Goal: Find specific page/section: Locate a particular part of the current website

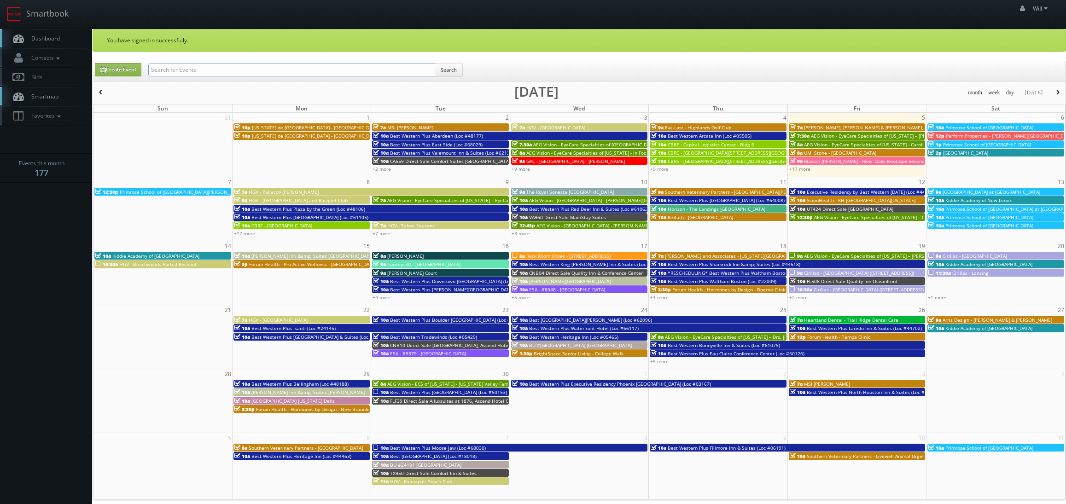
click at [246, 68] on input "text" at bounding box center [291, 70] width 287 height 13
paste input "(08-01-25) FL572 Direct Sale Quality Inn Brandenton North I-75"
drag, startPoint x: 180, startPoint y: 66, endPoint x: -103, endPoint y: 6, distance: 289.3
click at [0, 6] on html "Smartbook Toggle Side Navigation Toggle Top Navigation Will Will Profile Logout…" at bounding box center [533, 345] width 1066 height 690
type input "FL572 Direct Sale Quality Inn [GEOGRAPHIC_DATA] North I-75"
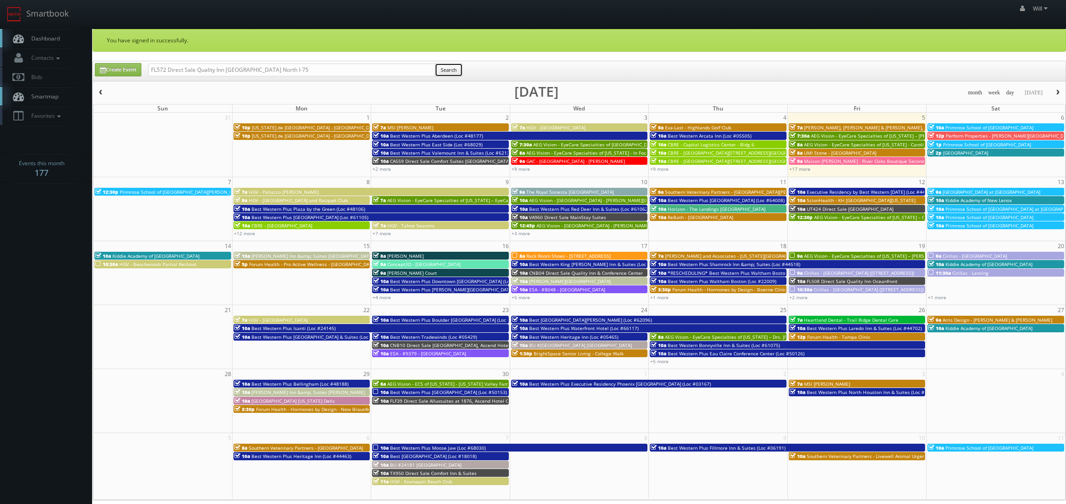
click at [452, 65] on button "Search" at bounding box center [449, 70] width 28 height 14
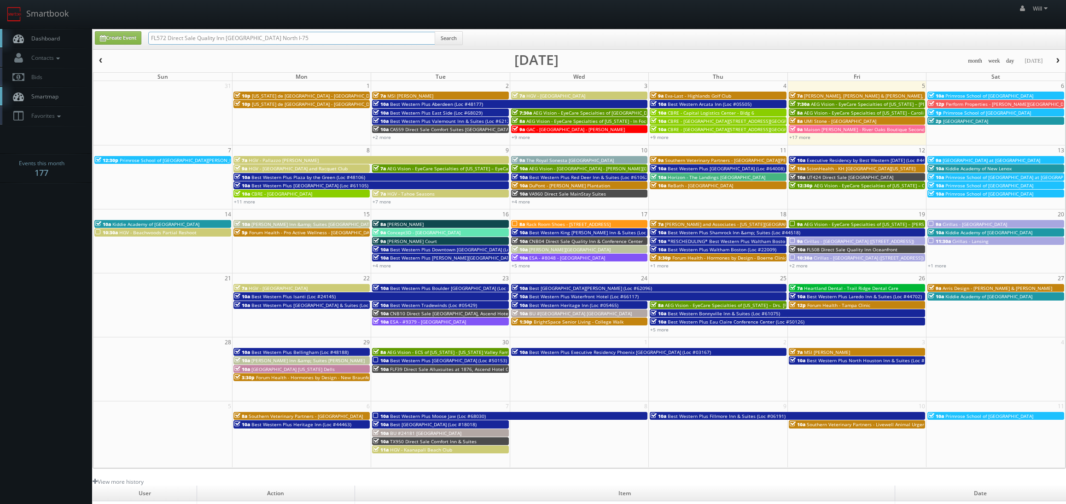
click at [280, 38] on input "FL572 Direct Sale Quality Inn [GEOGRAPHIC_DATA] North I-75" at bounding box center [291, 38] width 287 height 13
click at [284, 37] on input "FL572 Direct Sale Quality Inn [GEOGRAPHIC_DATA] North I-75" at bounding box center [291, 38] width 287 height 13
type input "FL572 Direct Sale Quality Inn Brandenton North I 75"
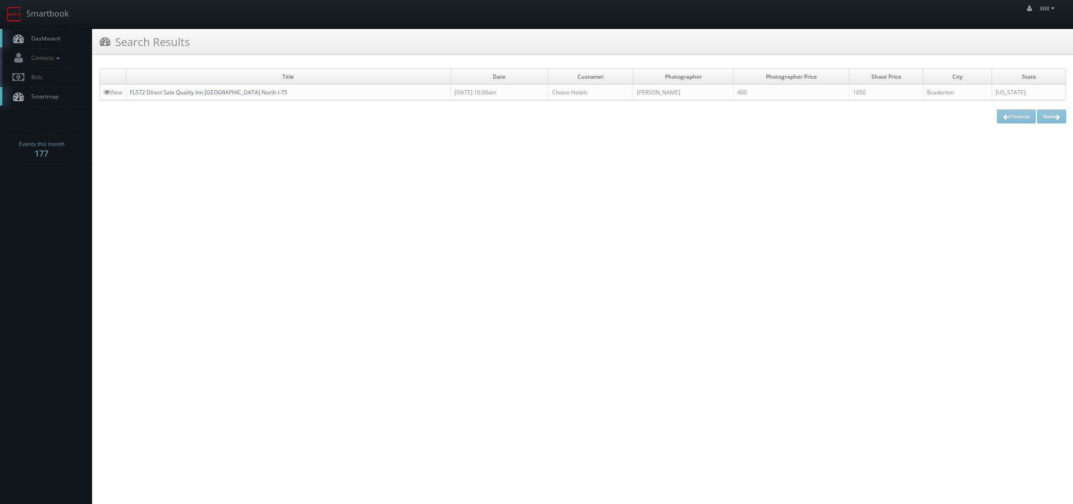
click at [231, 93] on link "FL572 Direct Sale Quality Inn [GEOGRAPHIC_DATA] North I-75" at bounding box center [208, 92] width 157 height 8
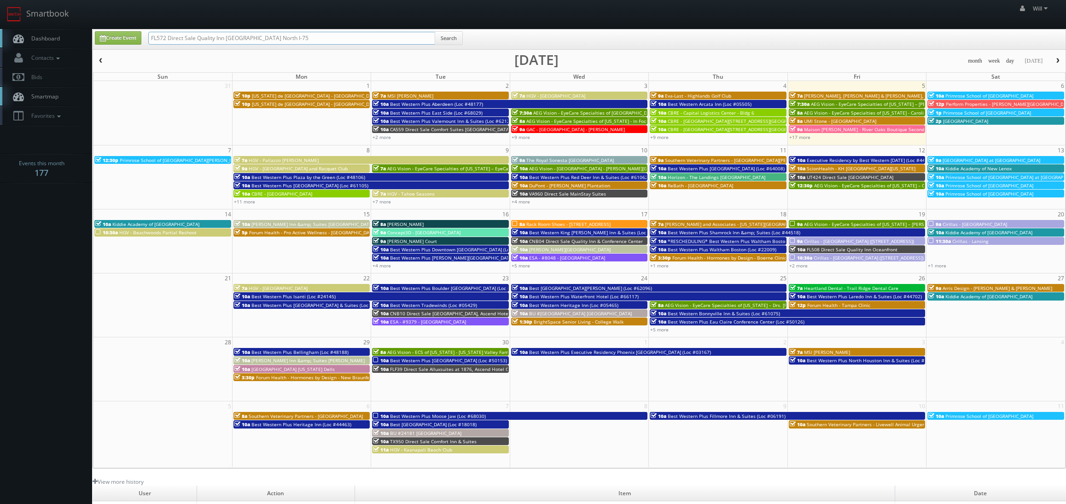
drag, startPoint x: 302, startPoint y: 39, endPoint x: -48, endPoint y: 0, distance: 351.6
click at [0, 0] on html "Smartbook Toggle Side Navigation Toggle Top Navigation Will Will Profile Logout…" at bounding box center [533, 329] width 1066 height 658
paste input "(08-15-25) ESA - #9829 - Austin - Northwest - Research Park"
drag, startPoint x: 180, startPoint y: 35, endPoint x: 35, endPoint y: -9, distance: 151.9
click at [35, 0] on html "Smartbook Toggle Side Navigation Toggle Top Navigation Will Will Profile Logout…" at bounding box center [533, 329] width 1066 height 658
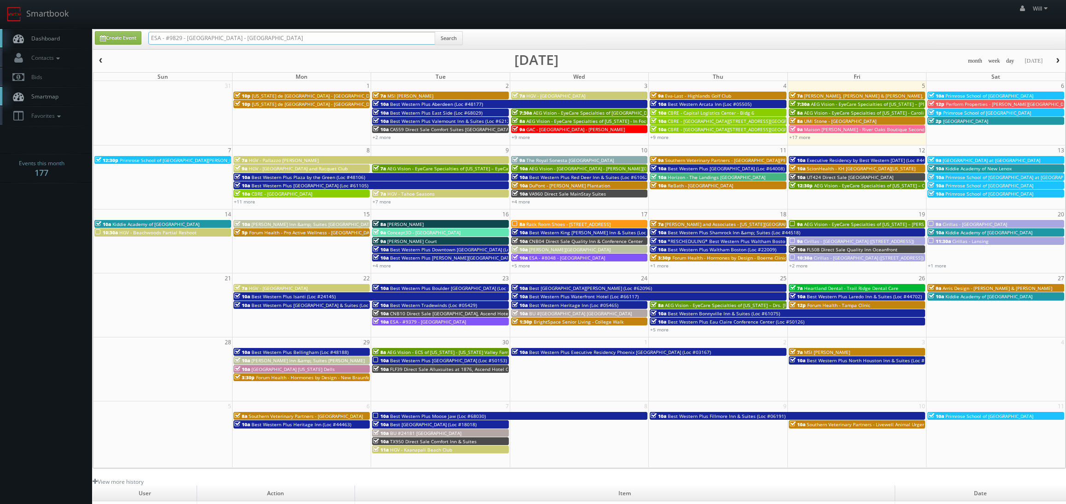
type input "ESA - #9829 - Austin - Northwest - Research Park"
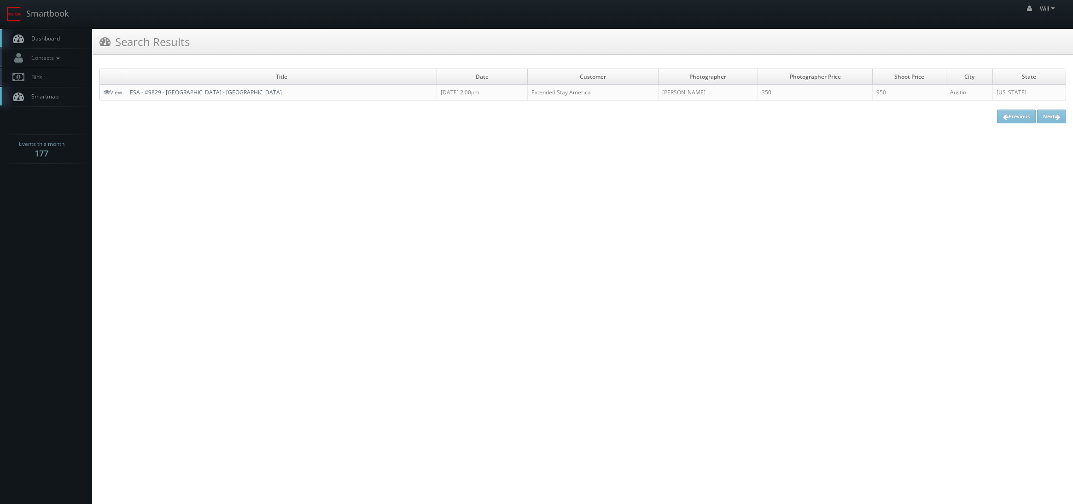
click at [158, 89] on link "ESA - #9829 - [GEOGRAPHIC_DATA] - [GEOGRAPHIC_DATA]" at bounding box center [206, 92] width 152 height 8
